Goal: Transaction & Acquisition: Purchase product/service

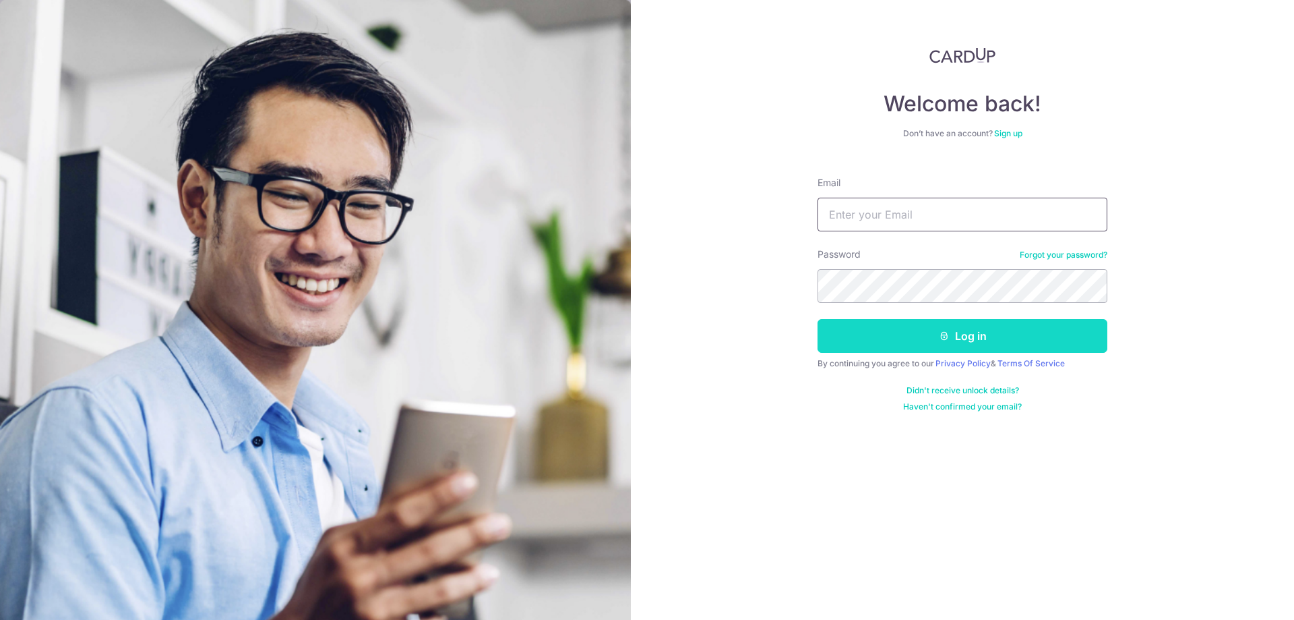
type input "jemflinch@gmail.com"
click at [899, 339] on button "Log in" at bounding box center [963, 336] width 290 height 34
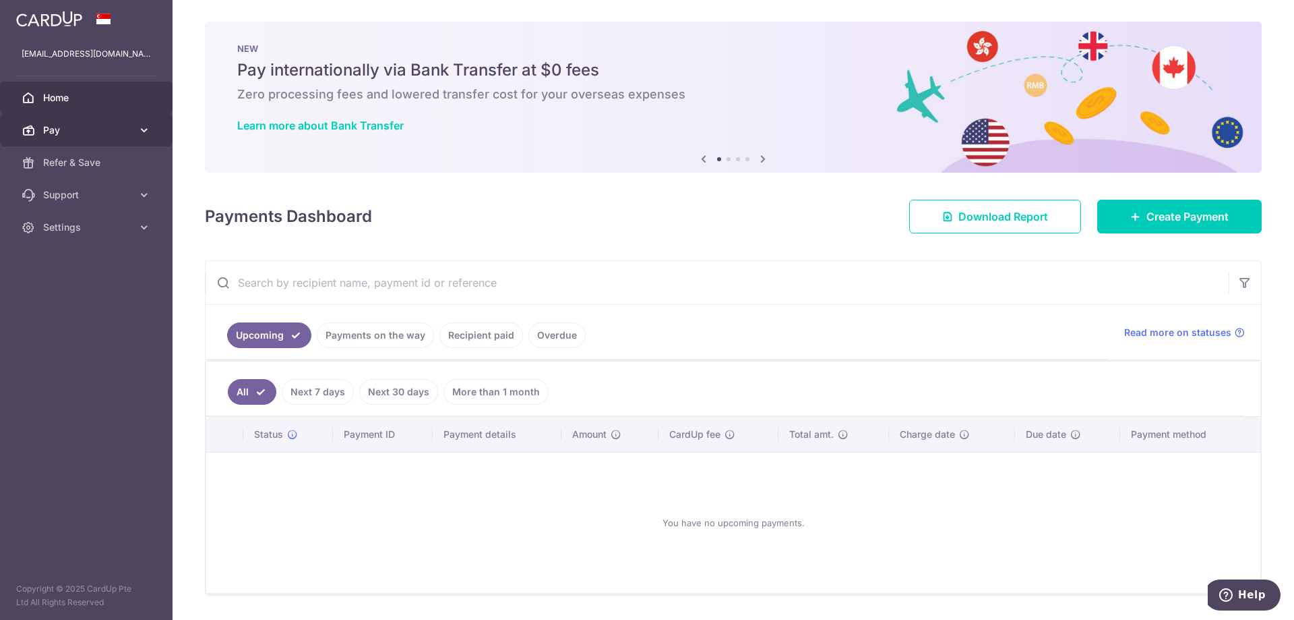
click at [122, 129] on span "Pay" at bounding box center [87, 129] width 89 height 13
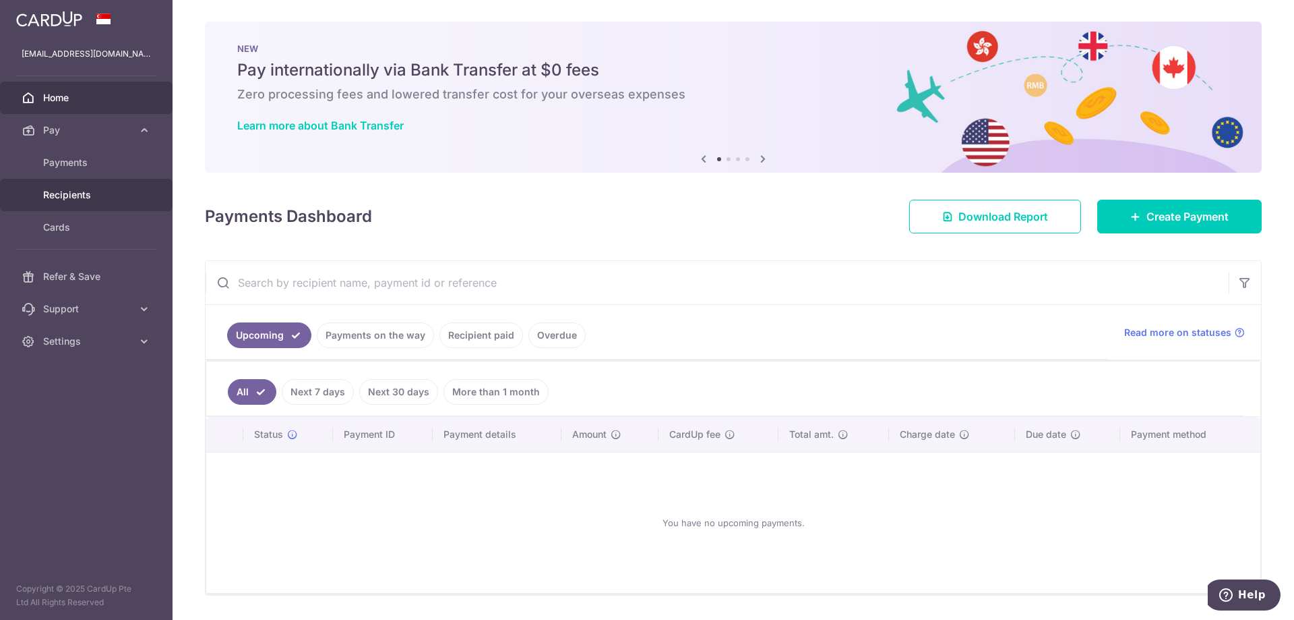
click at [69, 198] on span "Recipients" at bounding box center [87, 194] width 89 height 13
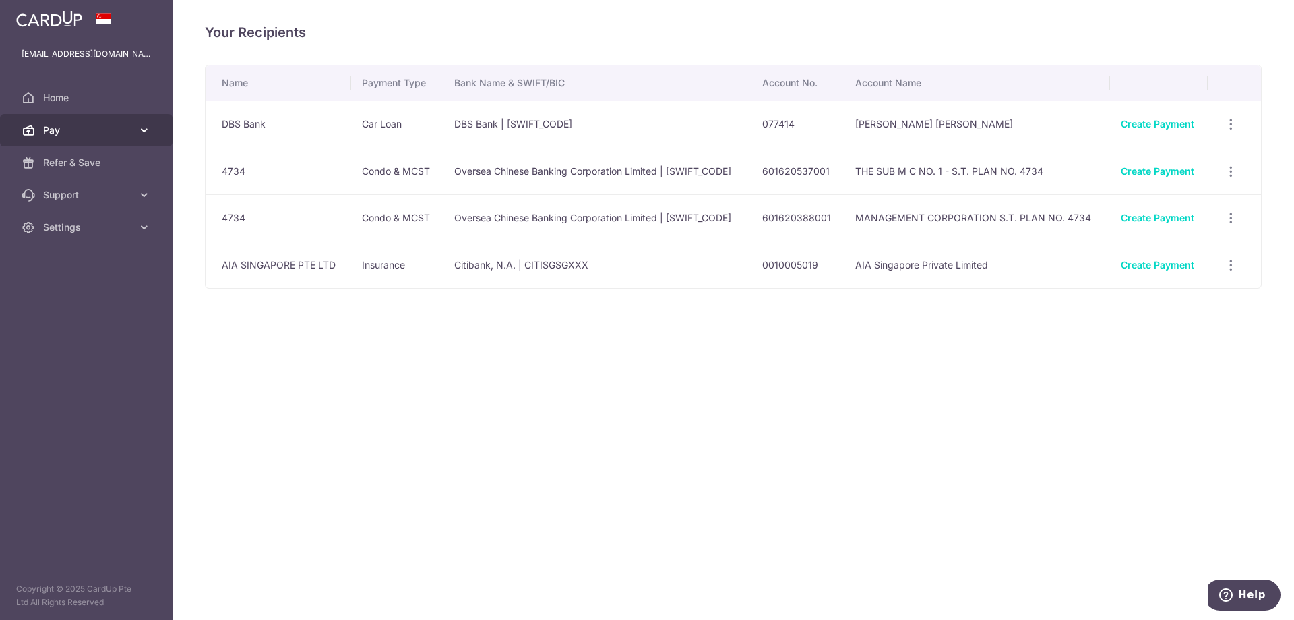
click at [62, 131] on span "Pay" at bounding box center [87, 129] width 89 height 13
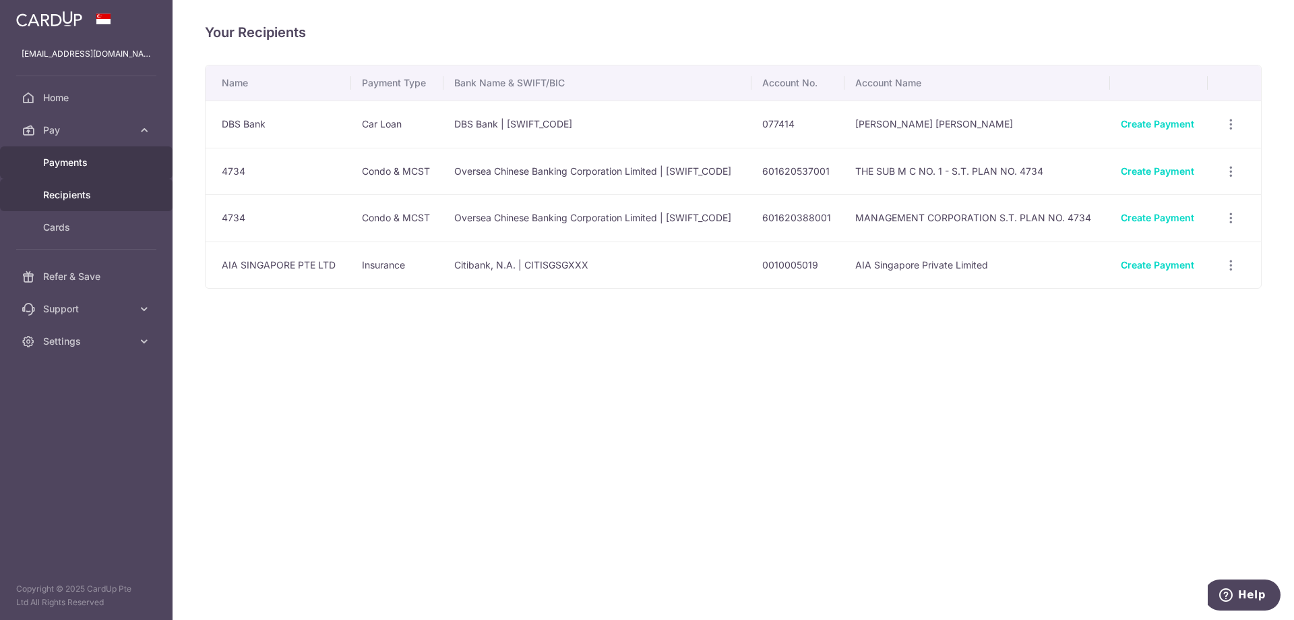
click at [70, 164] on span "Payments" at bounding box center [87, 162] width 89 height 13
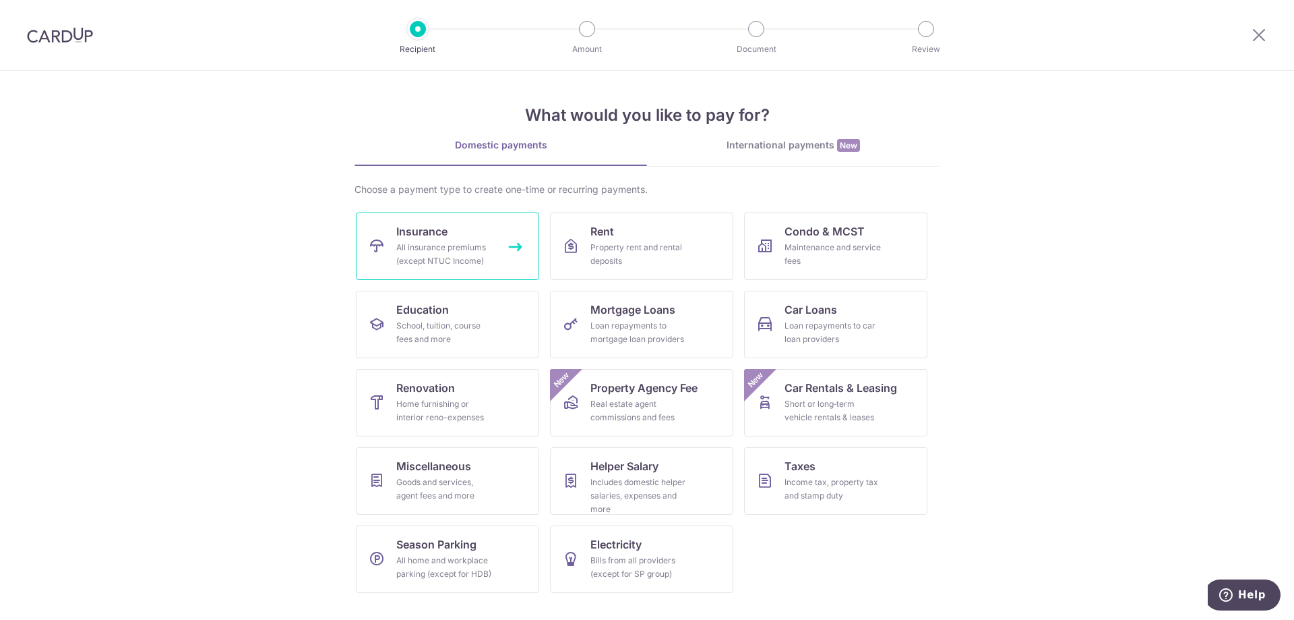
click at [467, 245] on div "All insurance premiums (except NTUC Income)" at bounding box center [444, 254] width 97 height 27
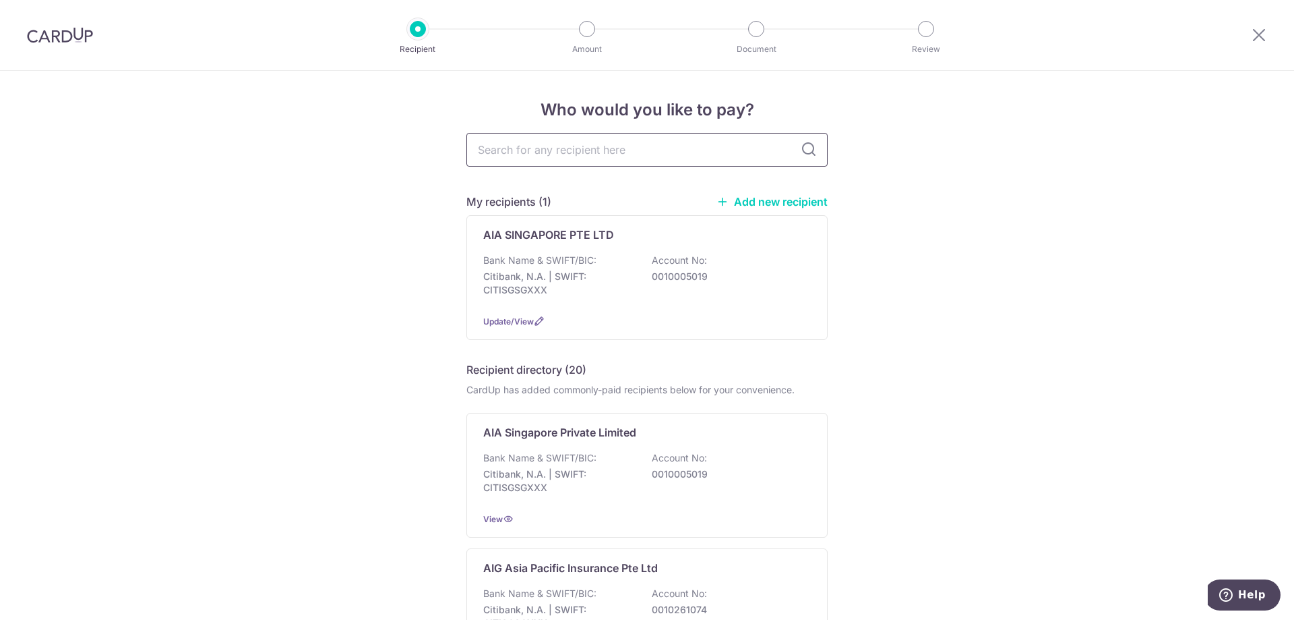
click at [570, 158] on input "text" at bounding box center [646, 150] width 361 height 34
type input "singlife"
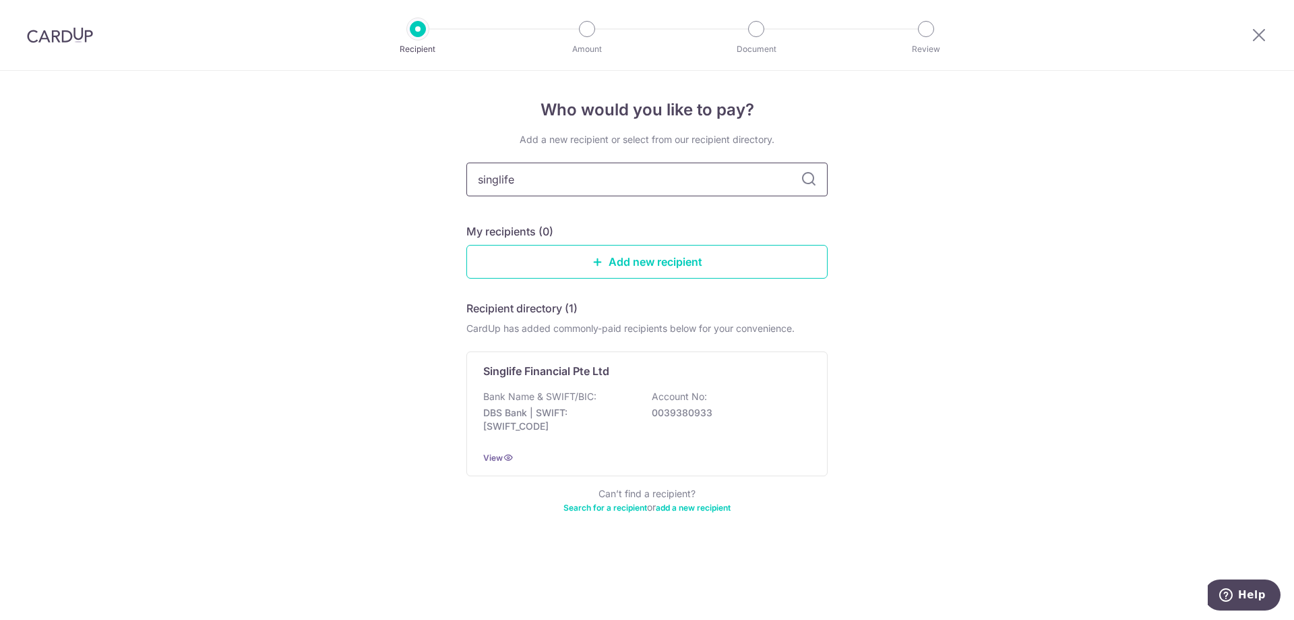
click at [570, 176] on input "singlife" at bounding box center [646, 179] width 361 height 34
click at [570, 175] on input "singlife" at bounding box center [646, 179] width 361 height 34
type input "singapore life"
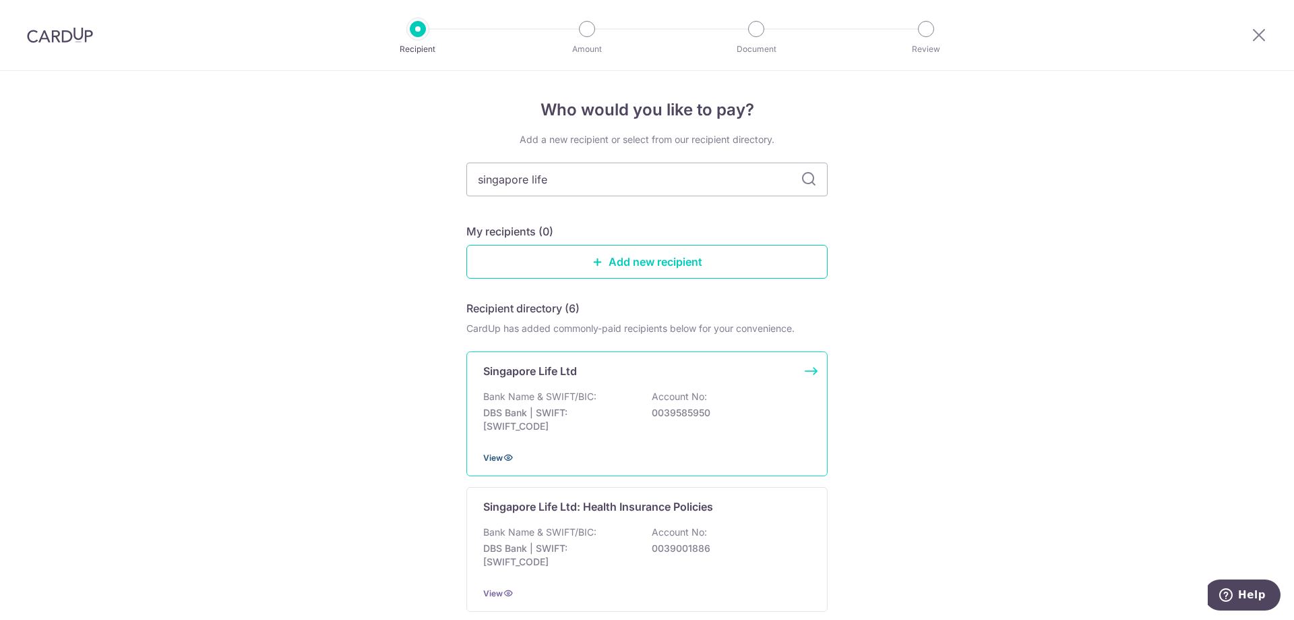
click at [505, 455] on icon at bounding box center [508, 457] width 11 height 11
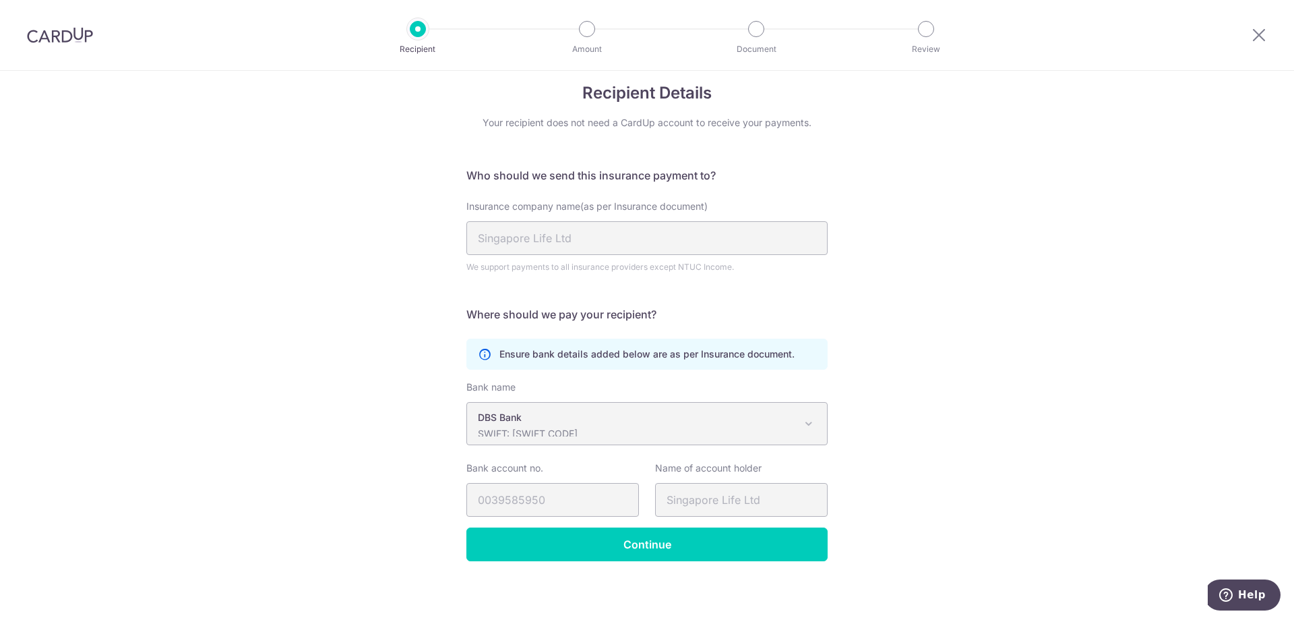
scroll to position [22, 0]
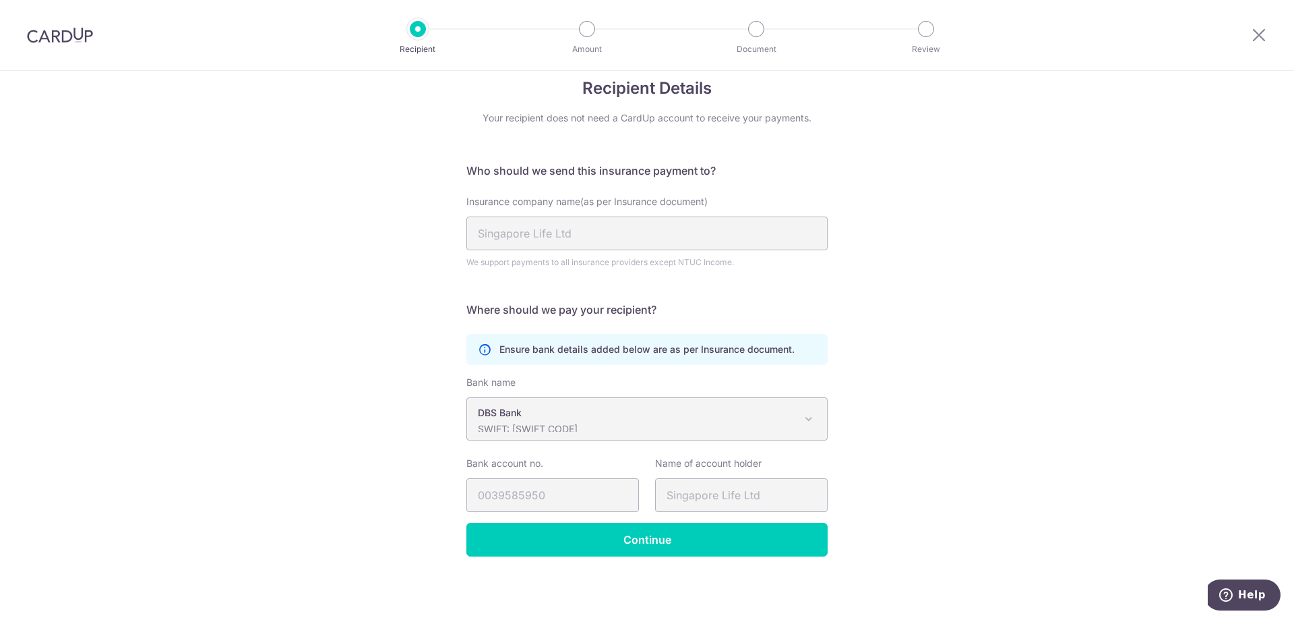
click at [216, 161] on div "Recipient Details Your recipient does not need a CardUp account to receive your…" at bounding box center [647, 334] width 1294 height 570
click at [814, 310] on h5 "Where should we pay your recipient?" at bounding box center [646, 309] width 361 height 16
click at [626, 544] on input "Continue" at bounding box center [646, 539] width 361 height 34
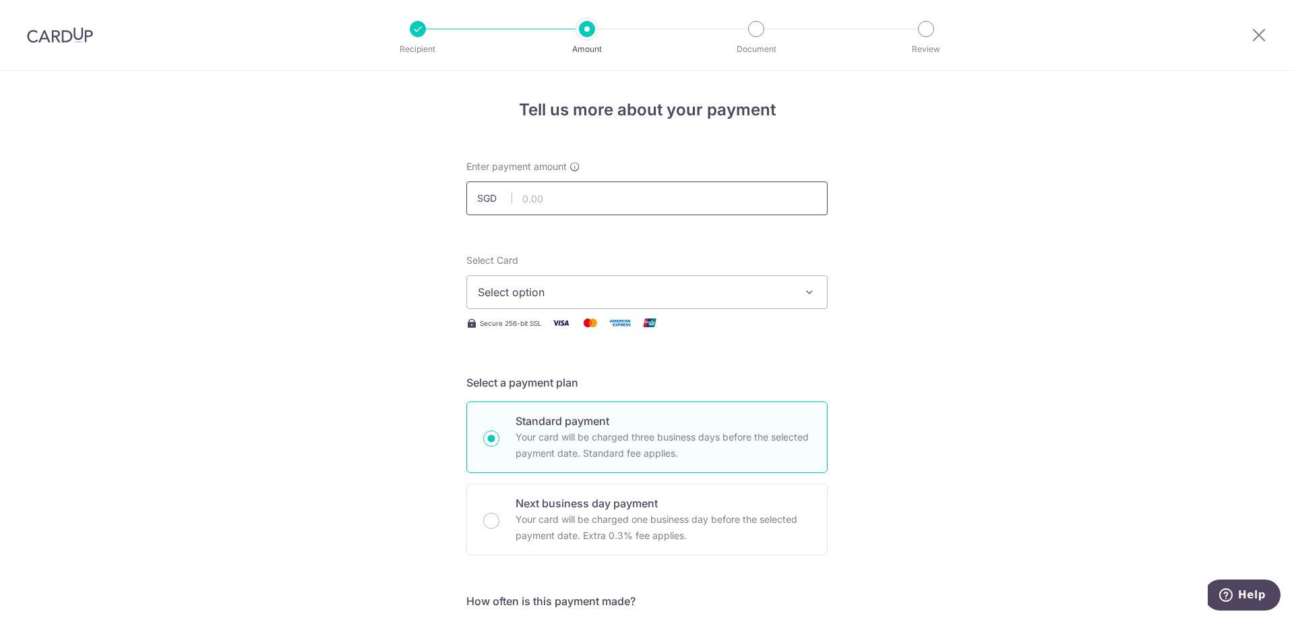
click at [568, 201] on input "text" at bounding box center [646, 198] width 361 height 34
click at [560, 198] on input "text" at bounding box center [646, 198] width 361 height 34
type input "6,902.00"
click at [580, 281] on button "Select option" at bounding box center [646, 292] width 361 height 34
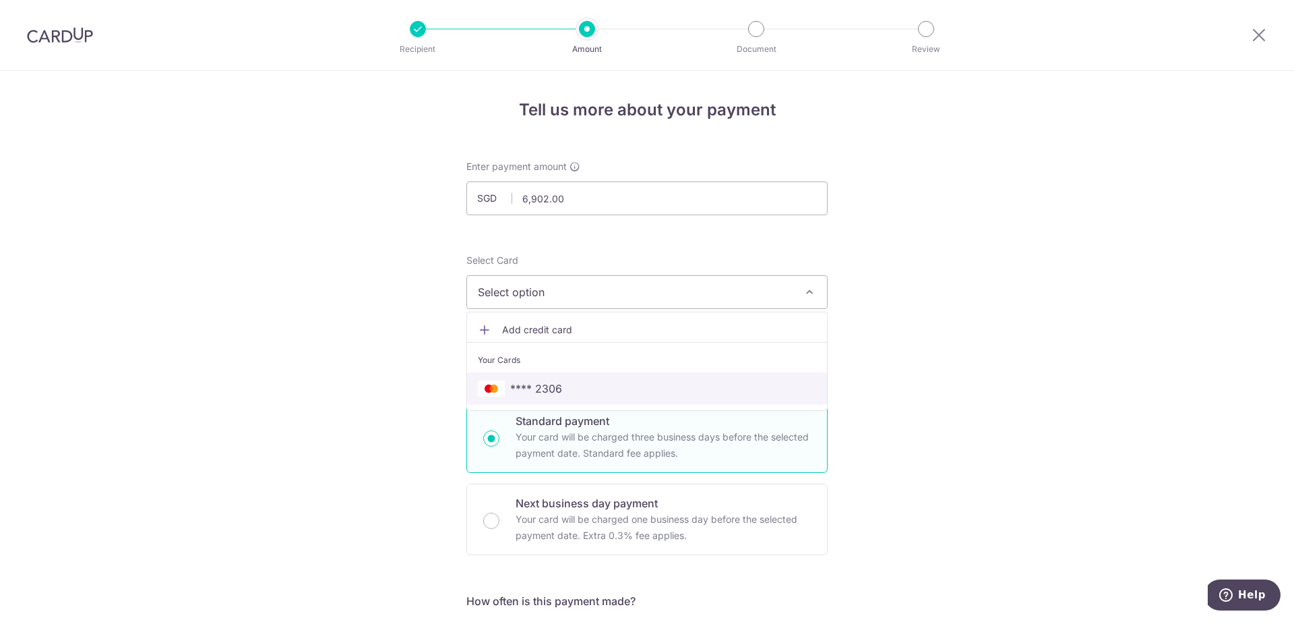
click at [536, 390] on span "**** 2306" at bounding box center [536, 388] width 52 height 16
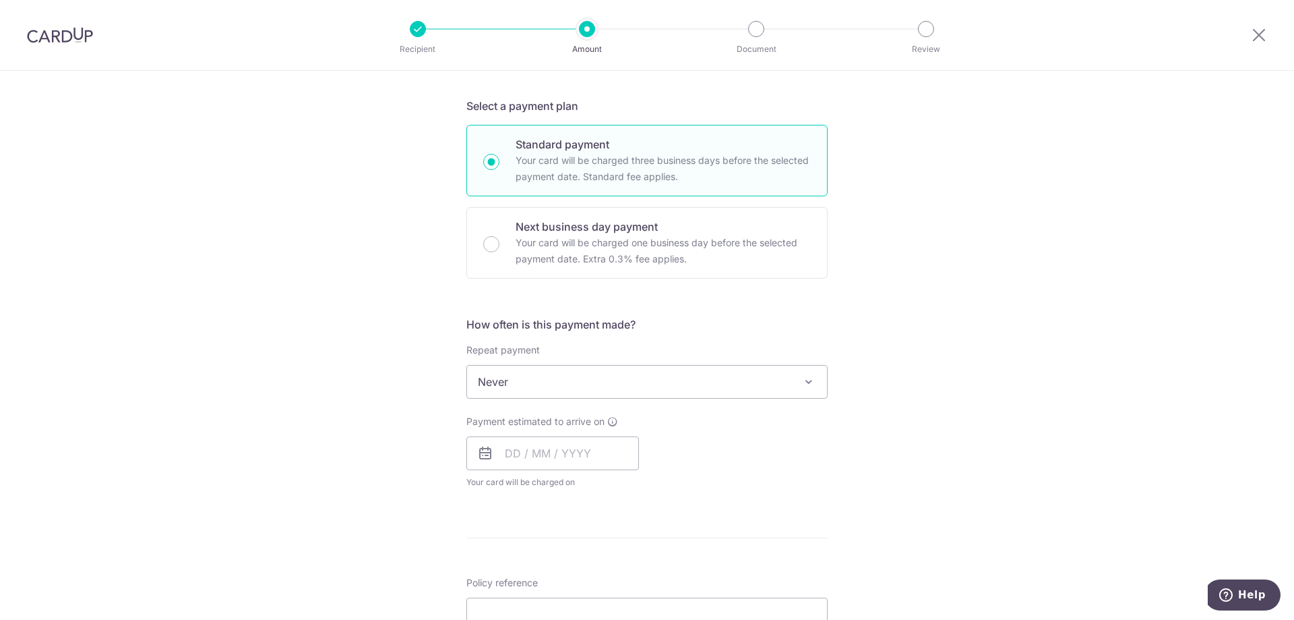
scroll to position [404, 0]
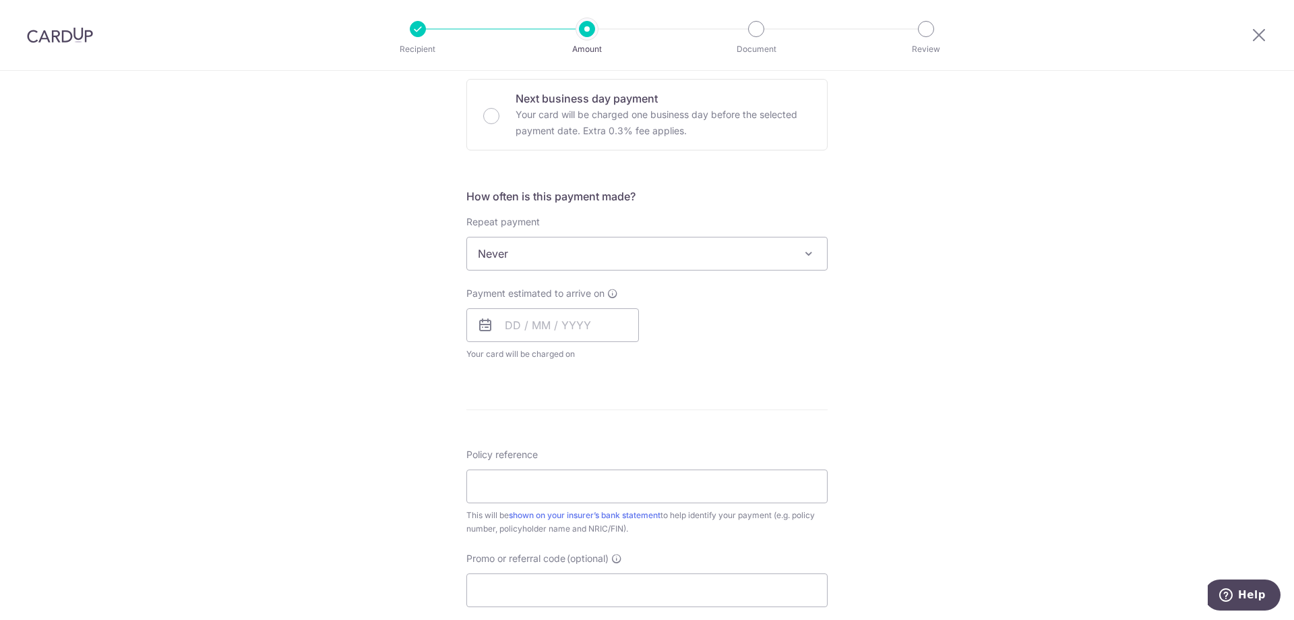
click at [595, 247] on span "Never" at bounding box center [647, 253] width 360 height 32
click at [505, 329] on input "text" at bounding box center [552, 325] width 173 height 34
click at [721, 324] on div "Payment estimated to arrive on Prev Next Sep Oct Nov Dec 2025 2026 2027 2028 20…" at bounding box center [646, 323] width 377 height 74
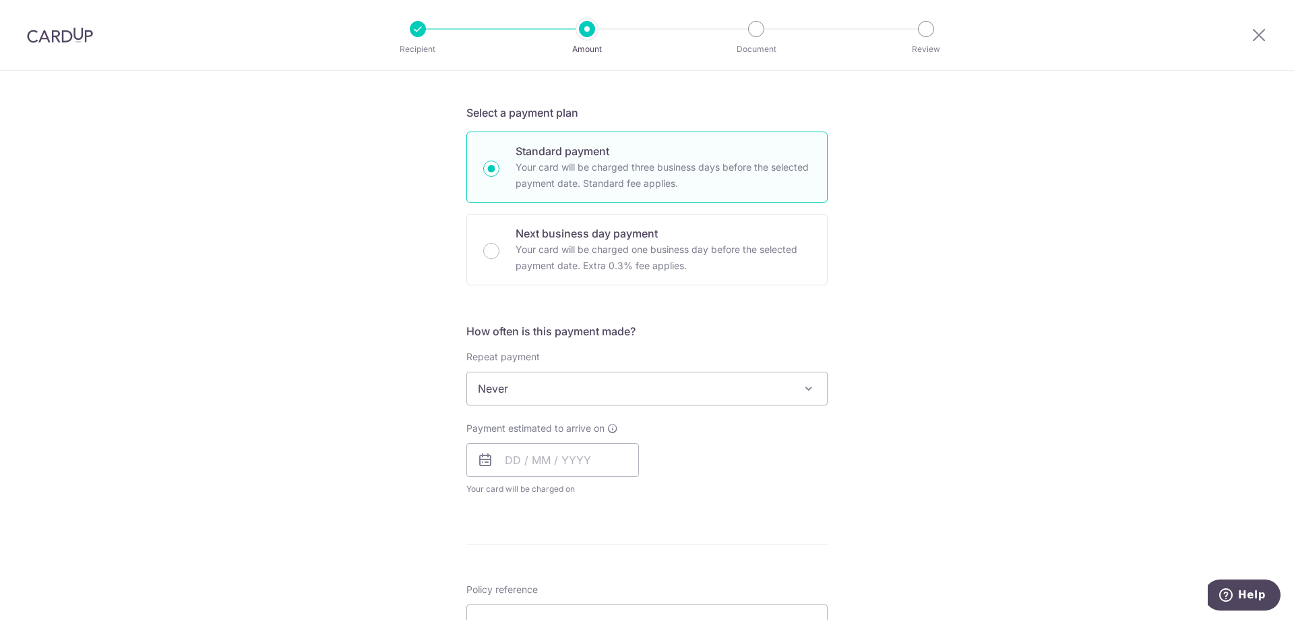
click at [601, 392] on span "Never" at bounding box center [647, 388] width 360 height 32
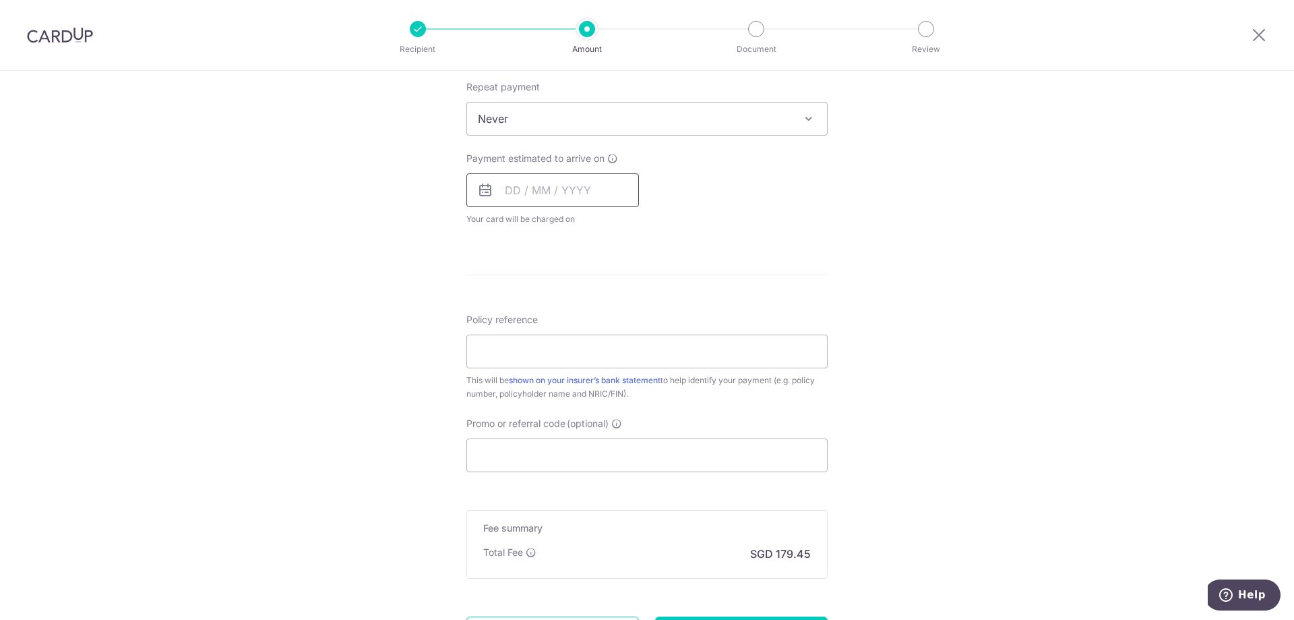
click at [564, 197] on input "text" at bounding box center [552, 190] width 173 height 34
click at [657, 342] on link "20" at bounding box center [656, 340] width 22 height 22
type input "[DATE]"
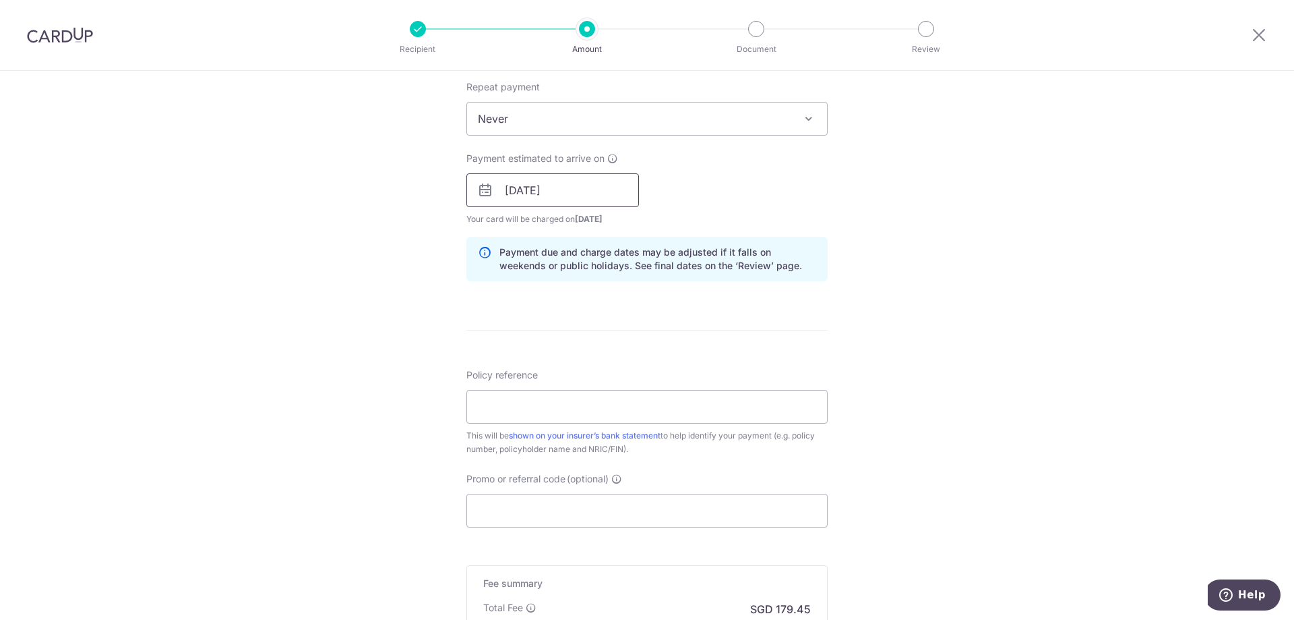
click at [624, 197] on input "[DATE]" at bounding box center [552, 190] width 173 height 34
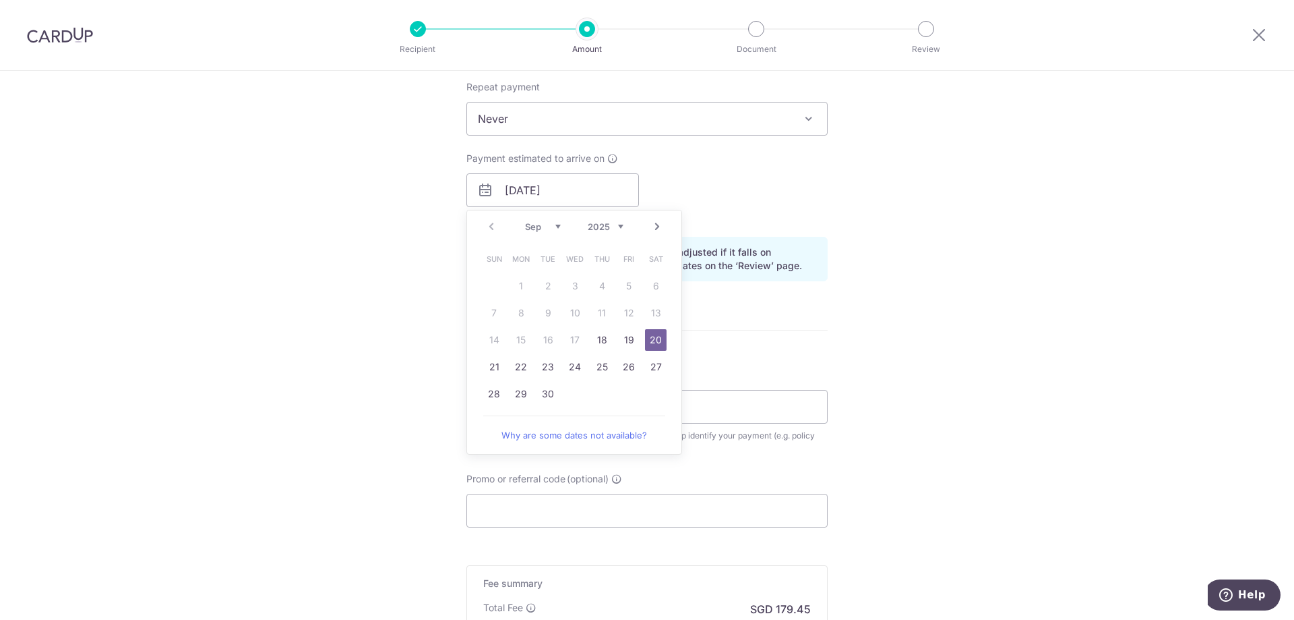
click at [888, 338] on div "Tell us more about your payment Enter payment amount SGD 6,902.00 6902.00 Selec…" at bounding box center [647, 168] width 1294 height 1275
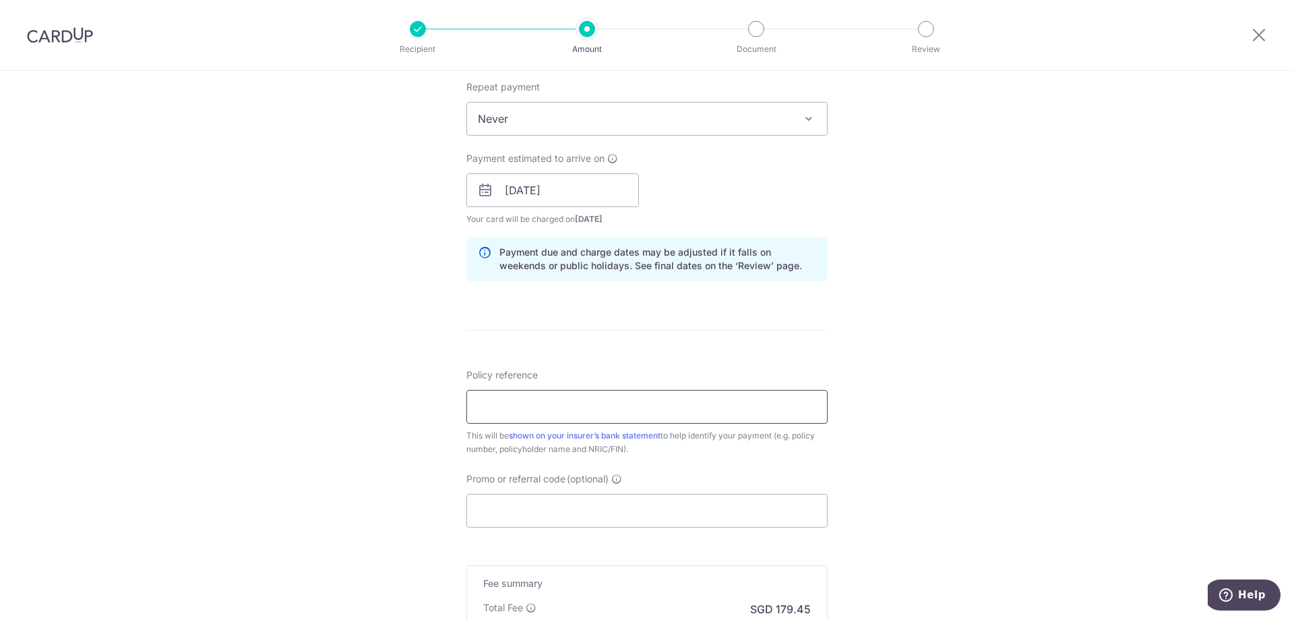
paste input "28606225"
type input "28606225"
click at [336, 299] on div "Tell us more about your payment Enter payment amount SGD 6,902.00 6902.00 Selec…" at bounding box center [647, 168] width 1294 height 1275
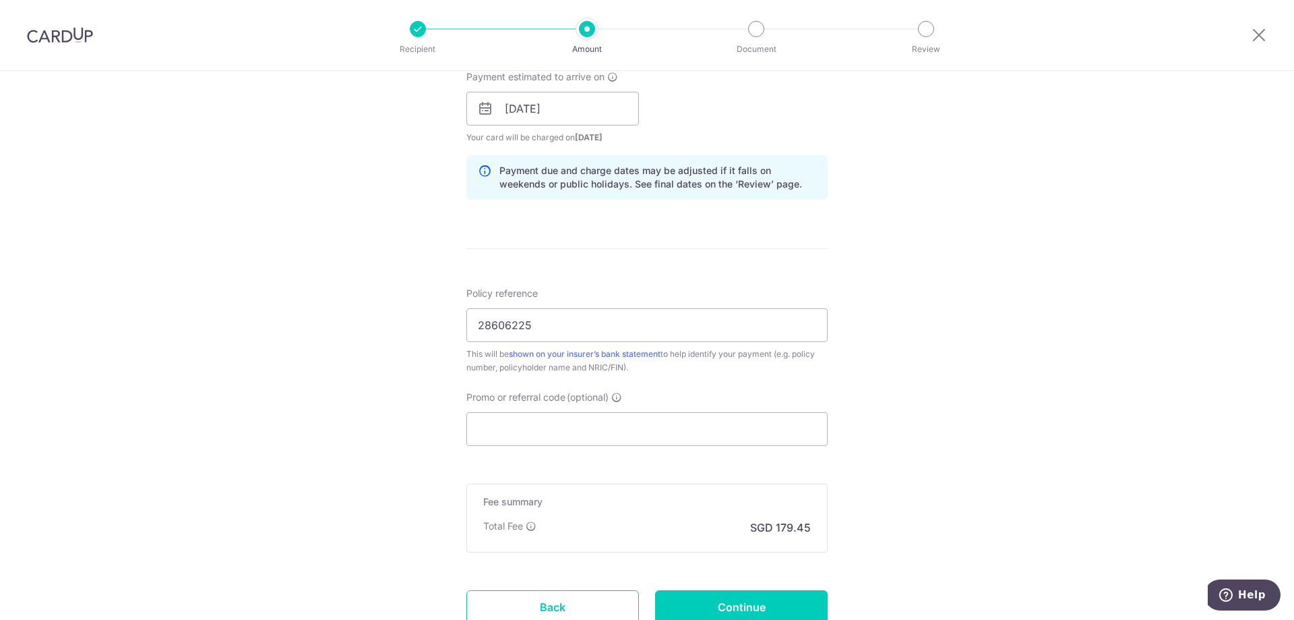
scroll to position [726, 0]
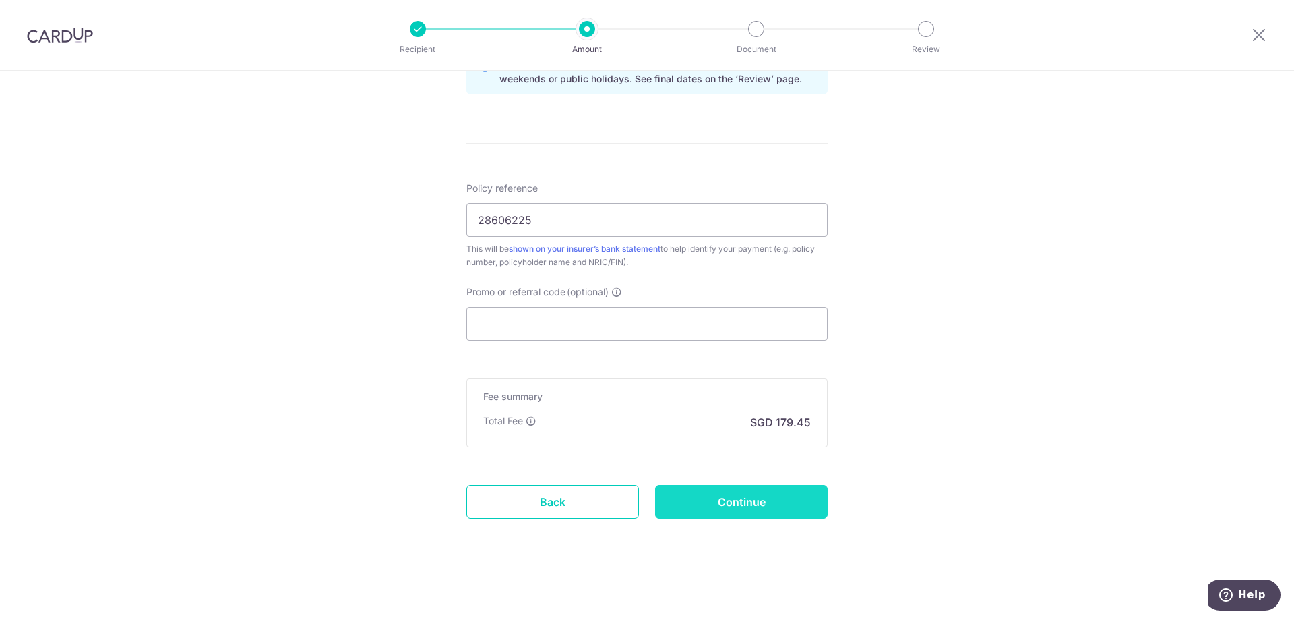
click at [673, 495] on input "Continue" at bounding box center [741, 502] width 173 height 34
type input "Create Schedule"
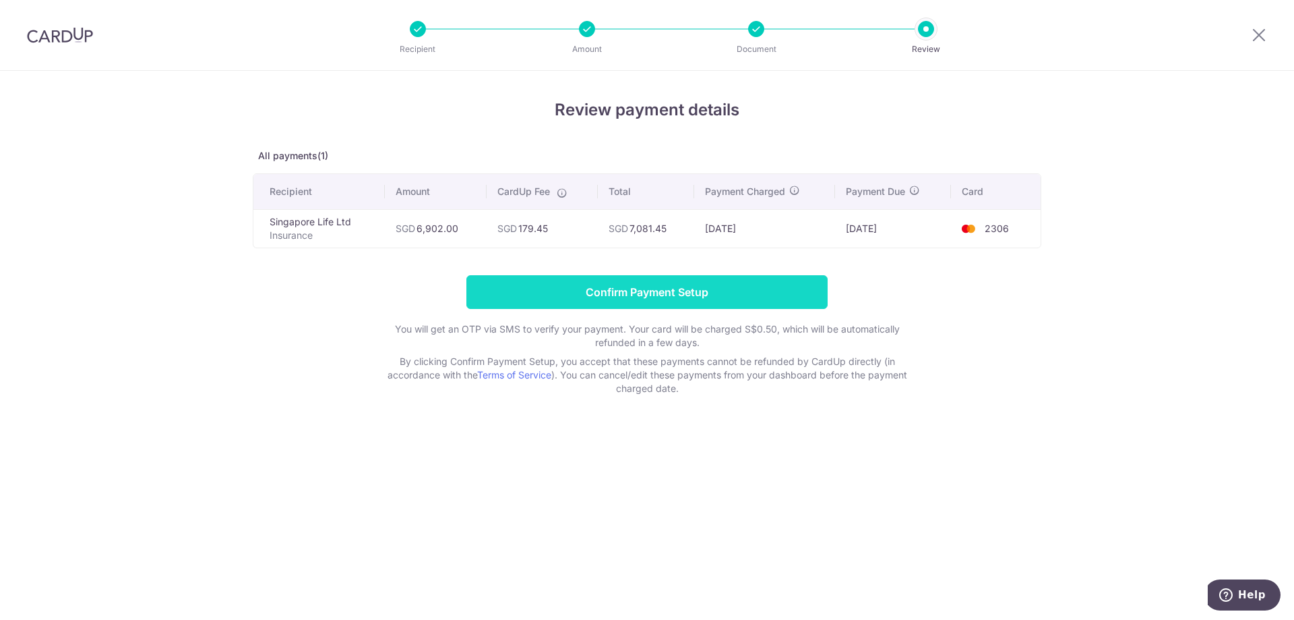
click at [589, 291] on input "Confirm Payment Setup" at bounding box center [646, 292] width 361 height 34
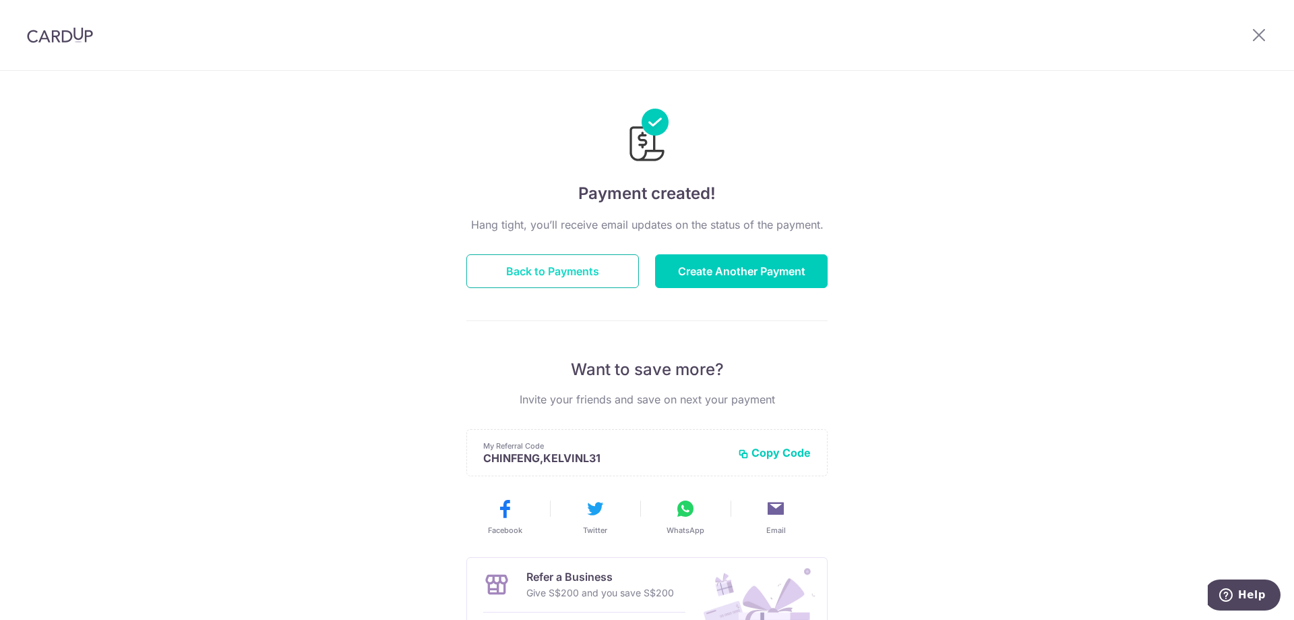
click at [551, 278] on button "Back to Payments" at bounding box center [552, 271] width 173 height 34
